Goal: Complete application form

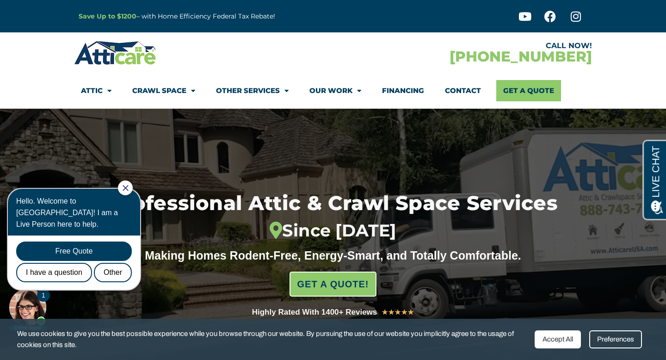
click at [128, 186] on icon "Close Chat" at bounding box center [125, 188] width 6 height 6
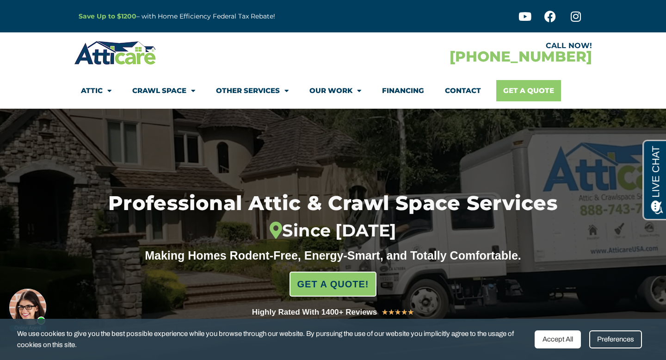
click at [515, 92] on link "Get A Quote" at bounding box center [528, 90] width 65 height 21
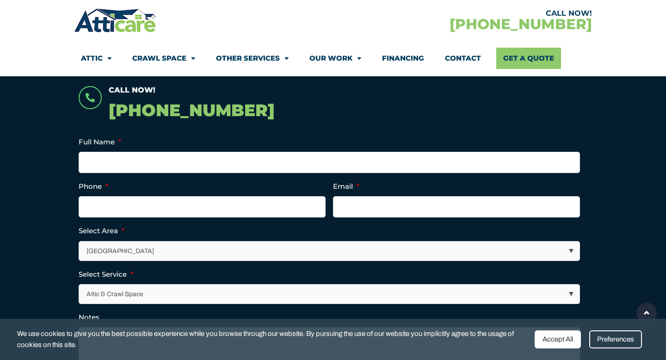
scroll to position [240, 0]
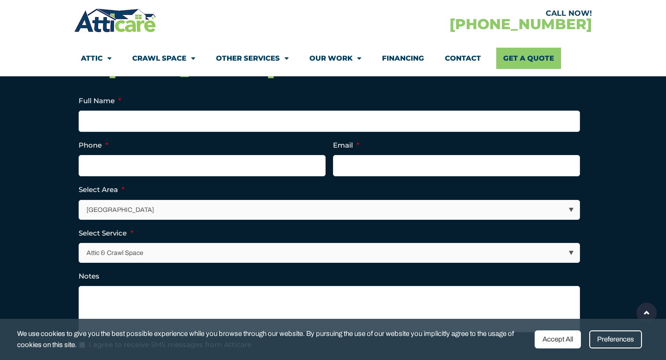
click at [248, 209] on select "Los Angeles Area San Francisco Bay Area New Jersey / New York Area Other Areas" at bounding box center [329, 209] width 500 height 19
select select "[GEOGRAPHIC_DATA]"
click at [79, 200] on select "Los Angeles Area San Francisco Bay Area New Jersey / New York Area Other Areas" at bounding box center [329, 209] width 500 height 19
click at [142, 120] on input "Full Name *" at bounding box center [329, 120] width 501 height 21
type input "Rick Avery"
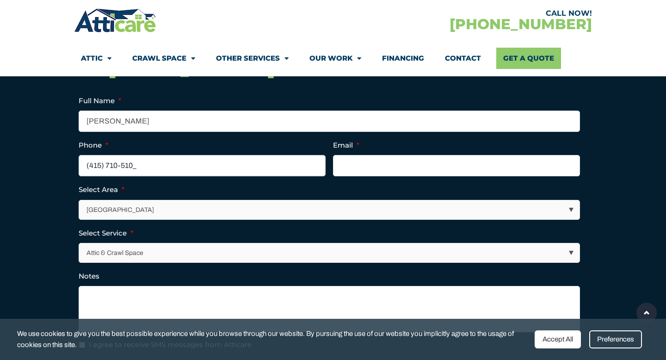
type input "(415) 710-5104"
click at [358, 170] on input "Email *" at bounding box center [456, 165] width 247 height 21
type input "rick.avery@compass.com"
type input "(415) 710-5014"
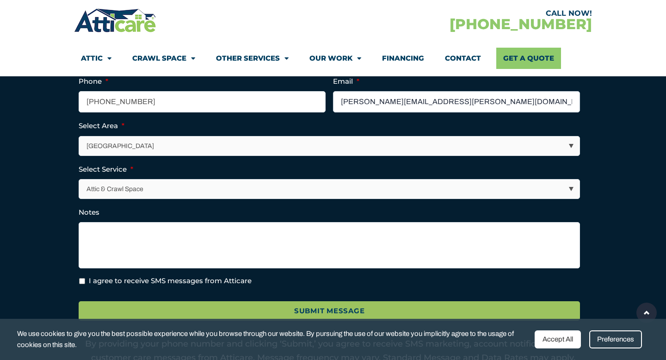
scroll to position [305, 0]
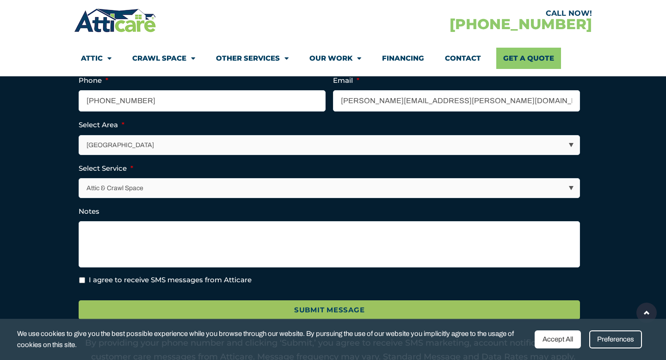
click at [570, 186] on select "Attic & Crawl Space Insulation Roofing Solar Energy Other Services" at bounding box center [329, 187] width 500 height 19
select select "Insulation"
click at [79, 178] on select "Attic & Crawl Space Insulation Roofing Solar Energy Other Services" at bounding box center [329, 187] width 500 height 19
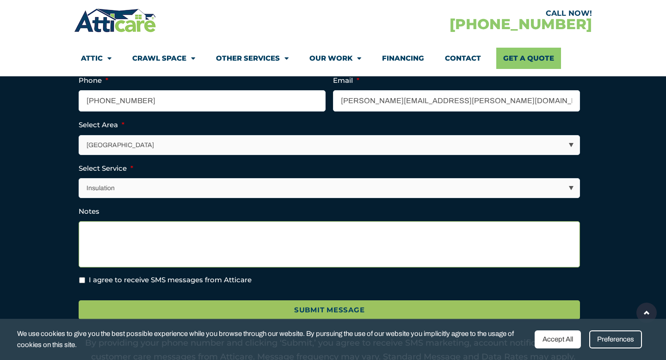
click at [128, 234] on textarea "Notes" at bounding box center [329, 244] width 501 height 46
type textarea "Insulation replacement and rodent abatement."
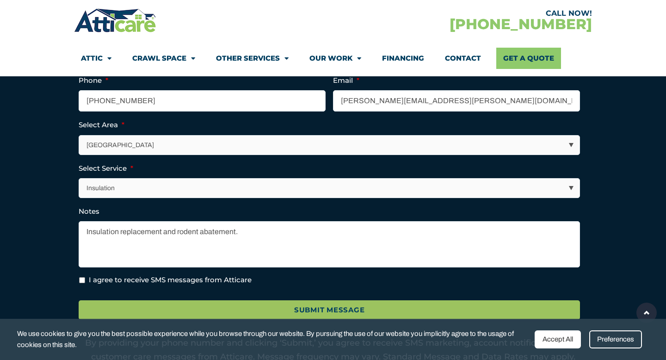
click at [84, 278] on input "I agree to receive SMS messages from Atticare" at bounding box center [82, 280] width 6 height 6
checkbox input "true"
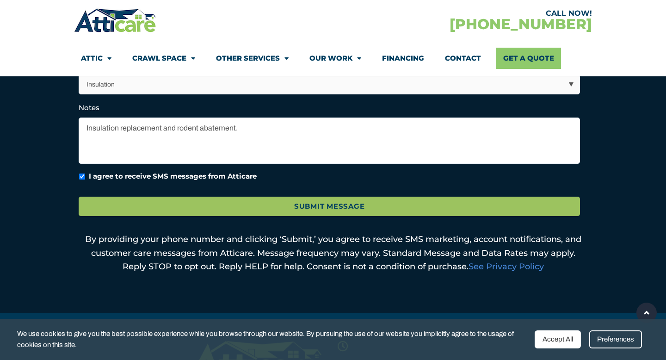
scroll to position [409, 0]
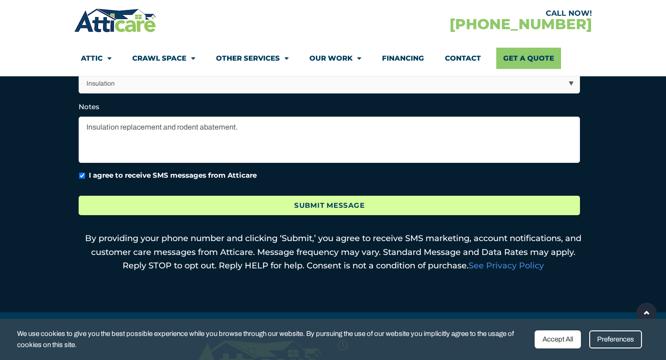
click at [305, 203] on input "Submit Message" at bounding box center [329, 205] width 501 height 20
